Goal: Check status: Check status

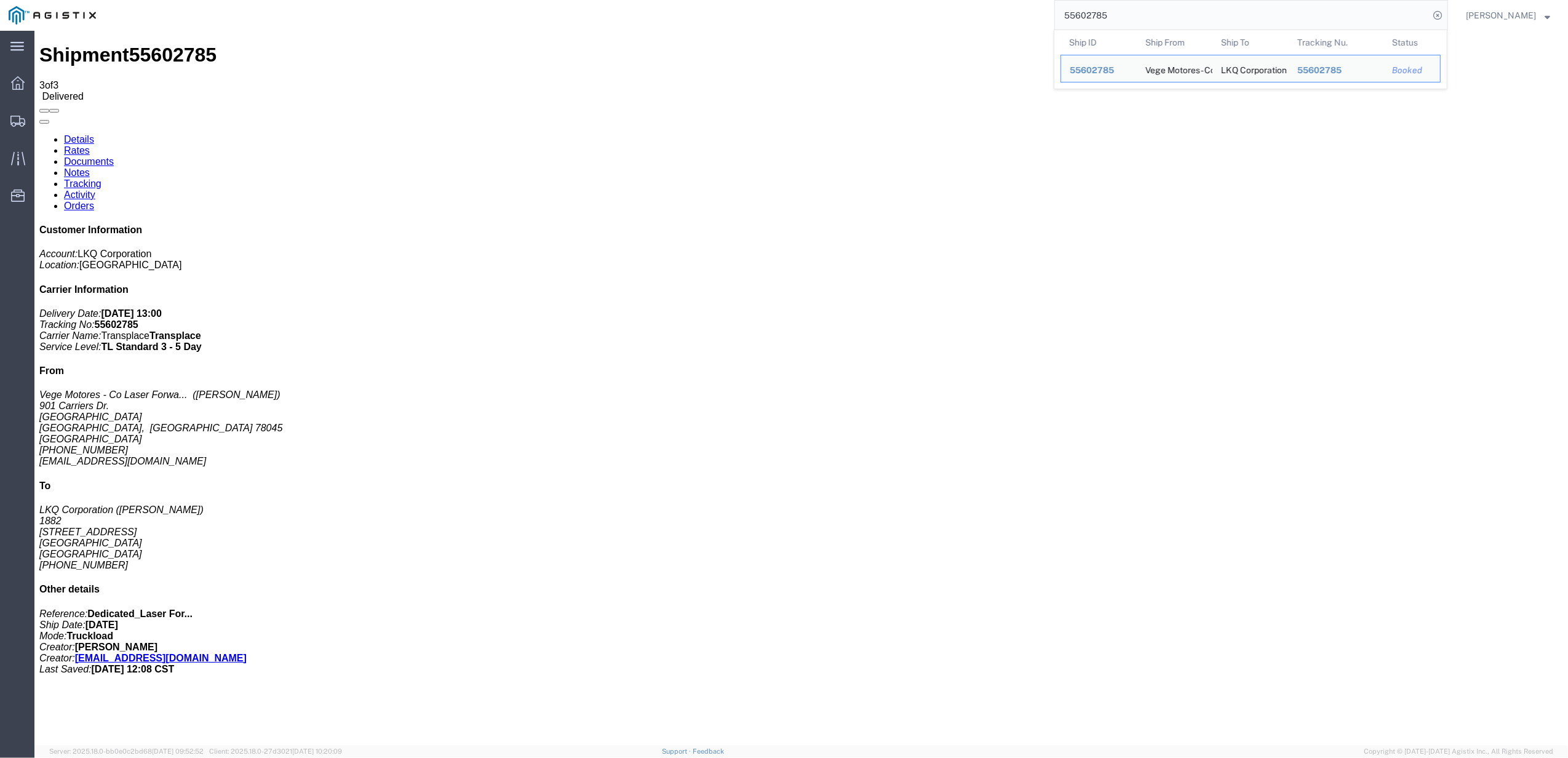
click at [1108, 21] on input "55602785" at bounding box center [1242, 15] width 374 height 29
click at [1108, 21] on input "55602785" at bounding box center [1242, 15] width 374 height 29
paste input "86921"
type input "55686921"
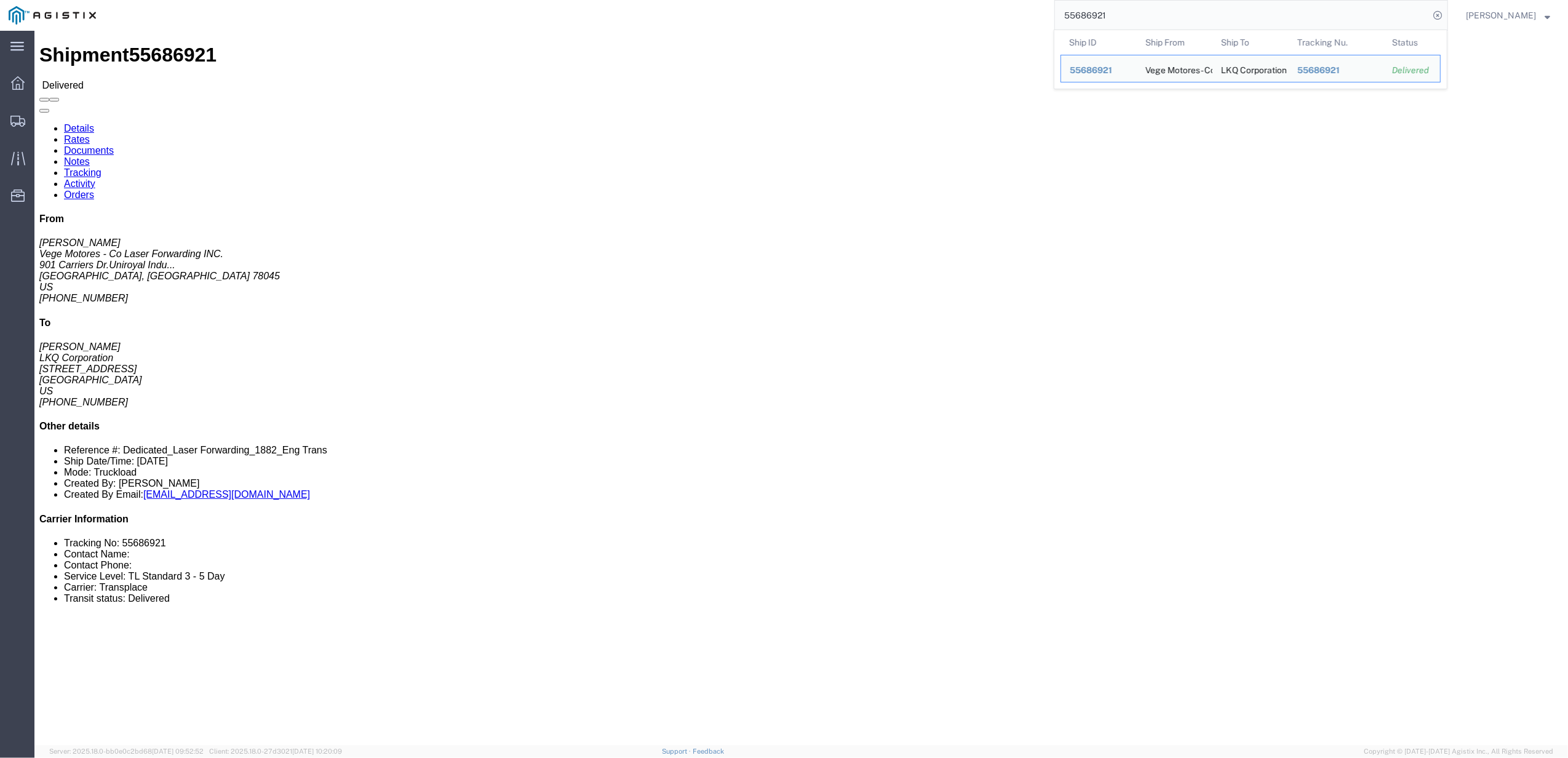
click link "Tracking"
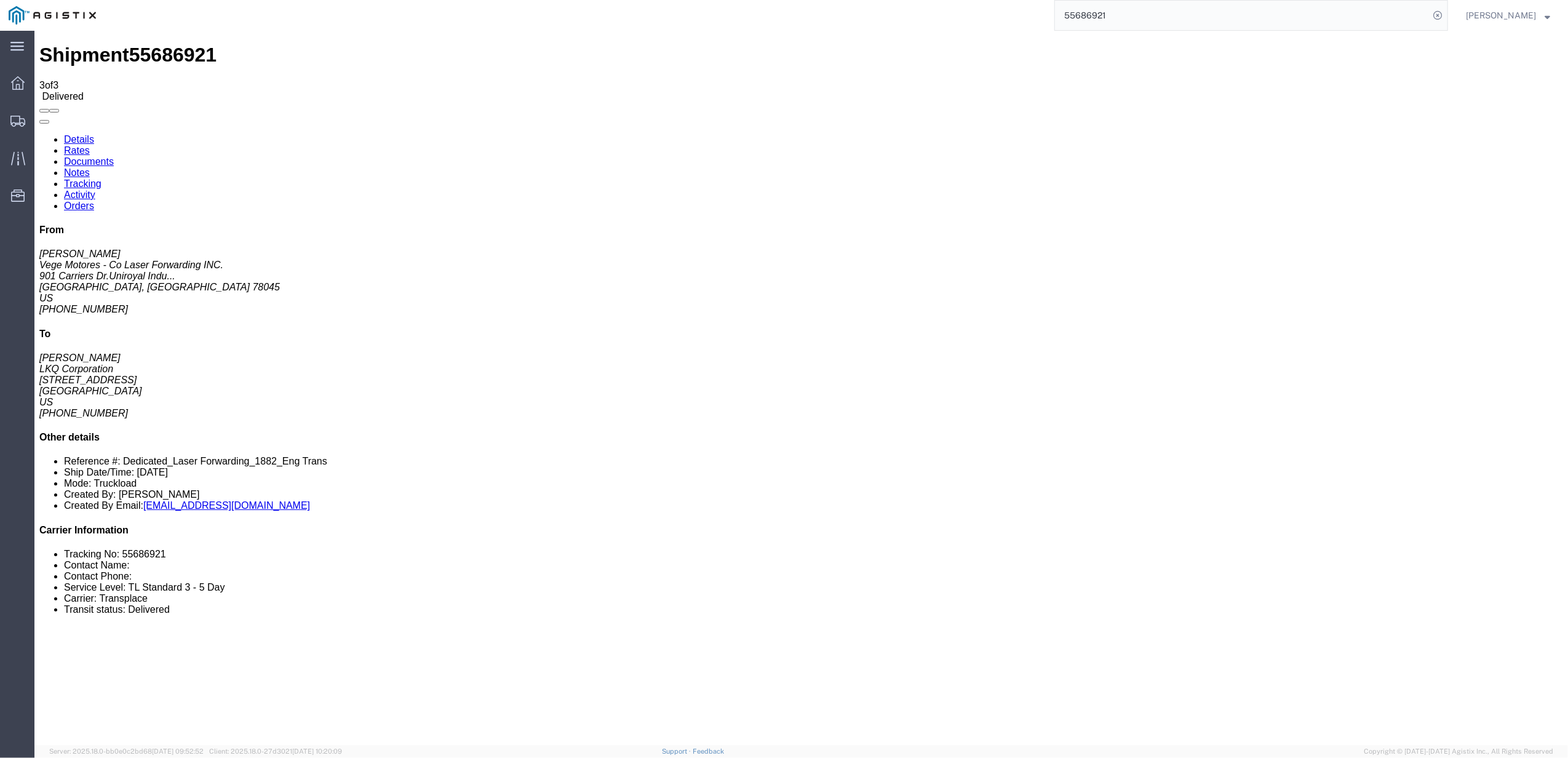
click at [90, 145] on link "Rates" at bounding box center [77, 150] width 26 height 10
